Goal: Information Seeking & Learning: Learn about a topic

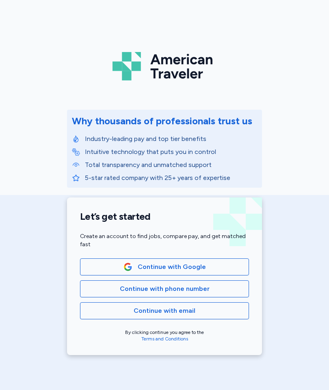
click at [200, 266] on span "Continue with Google" at bounding box center [172, 267] width 68 height 10
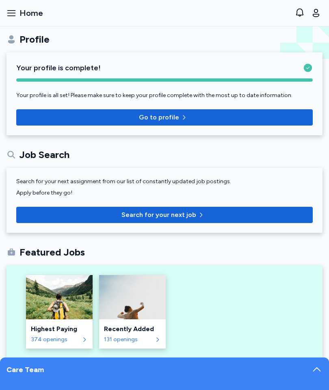
click at [35, 17] on span "Home" at bounding box center [32, 12] width 24 height 11
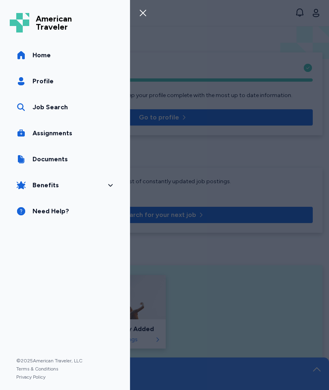
click at [80, 107] on link "Job Search" at bounding box center [65, 107] width 111 height 23
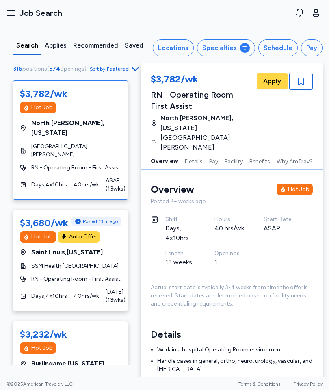
click at [118, 74] on span "Sort by Featured" at bounding box center [115, 69] width 50 height 10
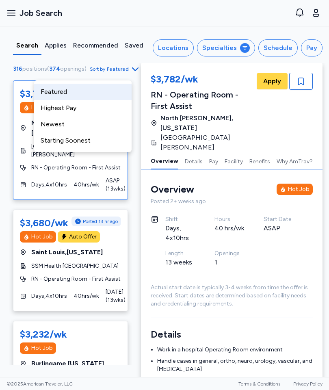
click at [90, 126] on div "Newest" at bounding box center [83, 124] width 98 height 16
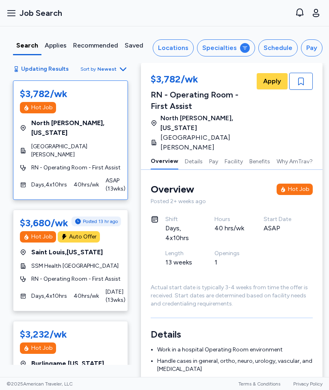
scroll to position [1, 0]
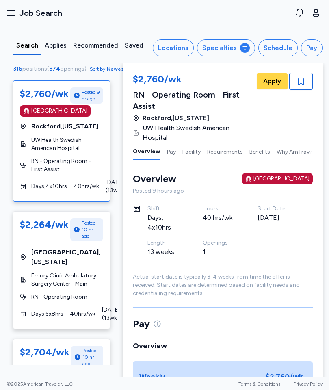
click at [128, 74] on icon "button" at bounding box center [133, 69] width 10 height 10
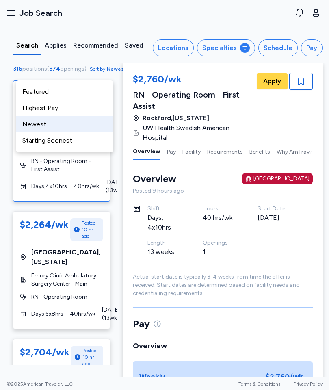
click at [82, 143] on div "Starting Soonest" at bounding box center [65, 141] width 98 height 16
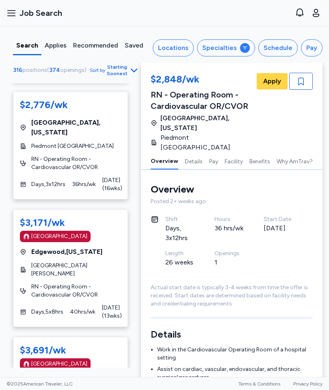
scroll to position [137, 0]
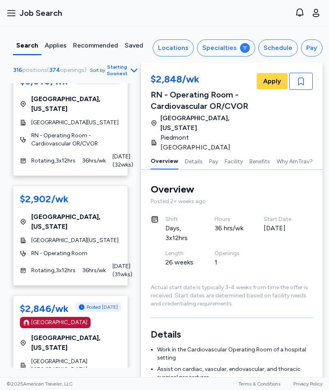
click at [141, 122] on div "316 positions ( 374 openings ) Sort by Starting Soonest $2,848/wk [GEOGRAPHIC_D…" at bounding box center [70, 216] width 141 height 304
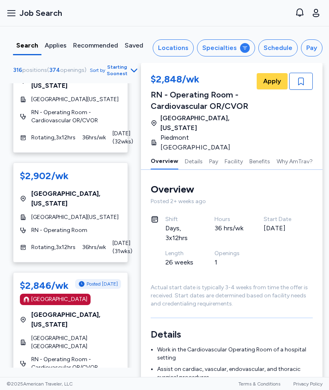
scroll to position [632, 0]
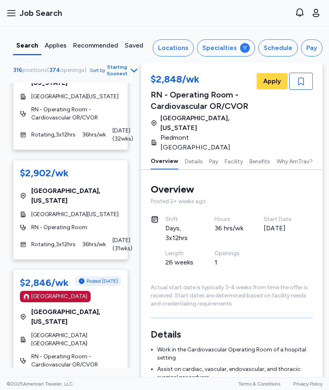
click at [125, 77] on span "Sort by Starting Soonest" at bounding box center [114, 70] width 49 height 13
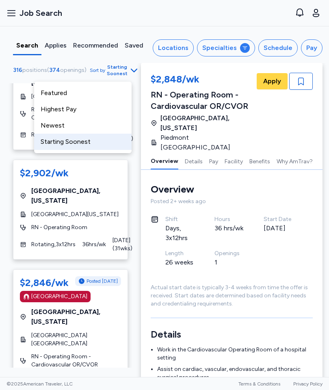
click at [105, 109] on div "Highest Pay" at bounding box center [83, 109] width 98 height 16
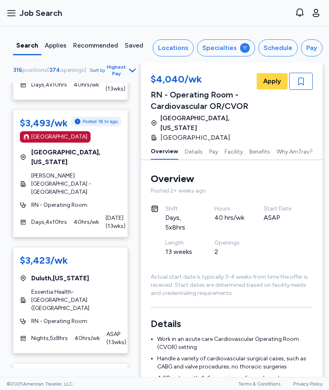
scroll to position [450, 0]
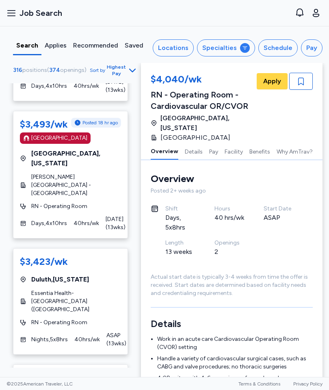
click at [108, 215] on span "[DATE] ( 13 wks)" at bounding box center [116, 223] width 20 height 16
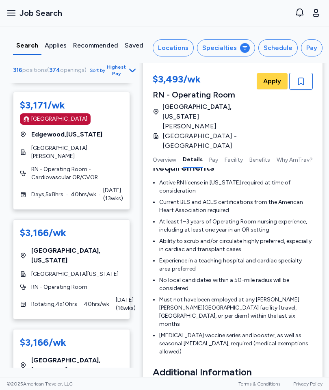
scroll to position [1231, 0]
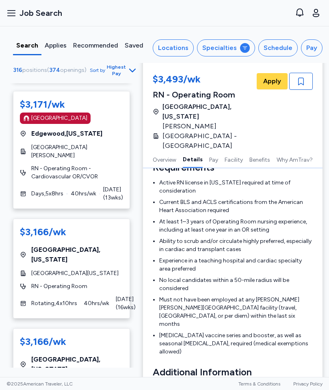
click at [108, 219] on div "$3,166/wk [GEOGRAPHIC_DATA] , [US_STATE][GEOGRAPHIC_DATA][US_STATE] RN - Operat…" at bounding box center [71, 269] width 117 height 100
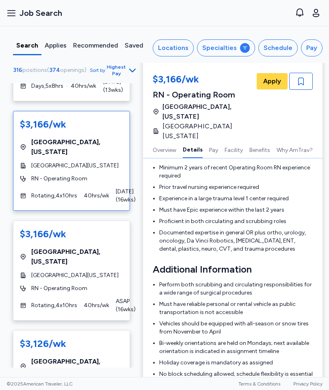
scroll to position [1396, 0]
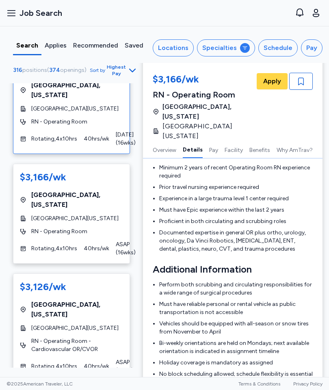
click at [123, 358] on span "ASAP ( 6 wks)" at bounding box center [124, 366] width 17 height 16
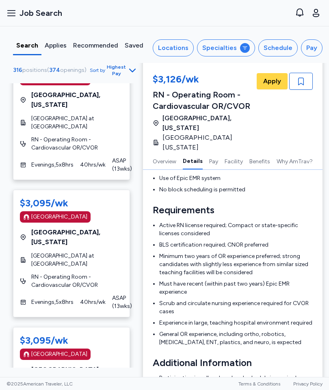
scroll to position [1866, 0]
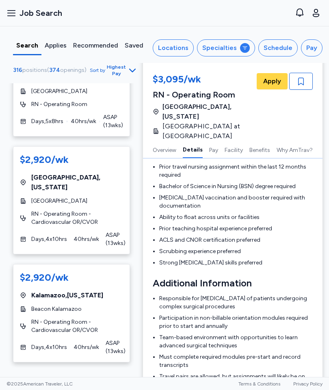
scroll to position [5264, 0]
click at [101, 44] on div "Recommended" at bounding box center [95, 46] width 45 height 10
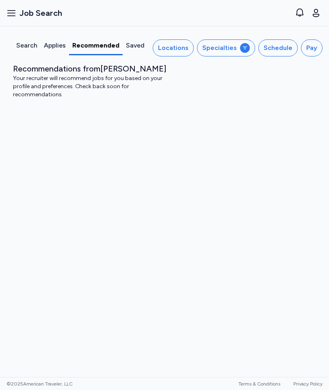
click at [52, 48] on div "Applies" at bounding box center [55, 46] width 22 height 10
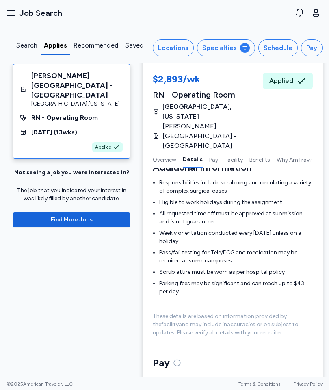
scroll to position [554, 0]
click at [20, 14] on span "Job Search" at bounding box center [41, 12] width 43 height 11
click at [22, 54] on div "Search" at bounding box center [27, 48] width 28 height 15
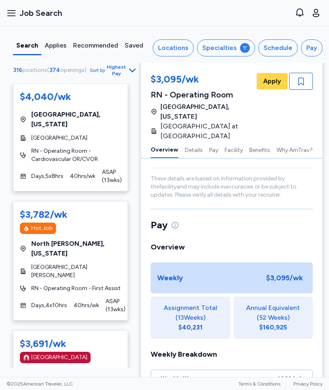
click at [30, 47] on div "Search" at bounding box center [27, 46] width 22 height 10
click at [183, 51] on div "Locations" at bounding box center [173, 48] width 30 height 10
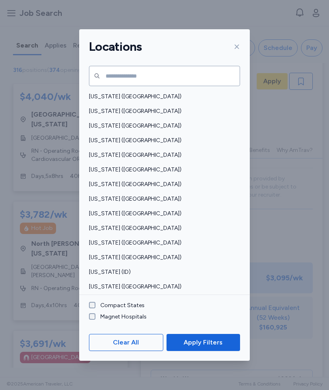
click at [111, 254] on span "[US_STATE] ([GEOGRAPHIC_DATA])" at bounding box center [162, 258] width 146 height 8
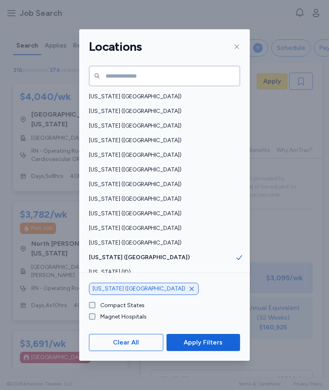
click at [190, 348] on span "Apply Filters" at bounding box center [203, 343] width 39 height 10
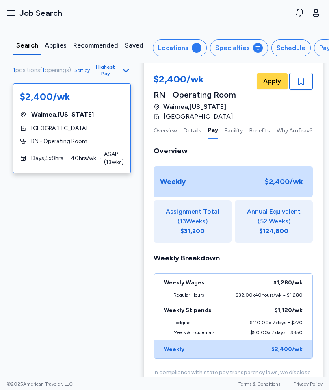
scroll to position [587, 0]
